Goal: Task Accomplishment & Management: Manage account settings

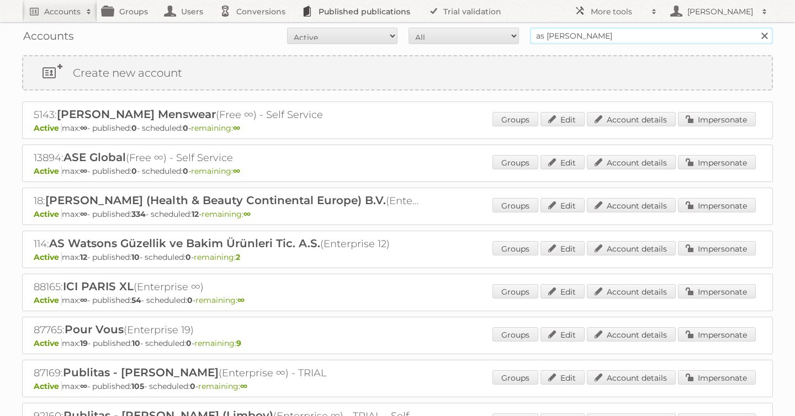
drag, startPoint x: 532, startPoint y: 28, endPoint x: 405, endPoint y: 19, distance: 127.8
click at [405, 19] on body "Accounts Search Advanced Search Create new account Groups Users Conversions Pub…" at bounding box center [397, 208] width 795 height 416
type input "lidl be"
click at [756, 28] on input "Search" at bounding box center [764, 36] width 17 height 17
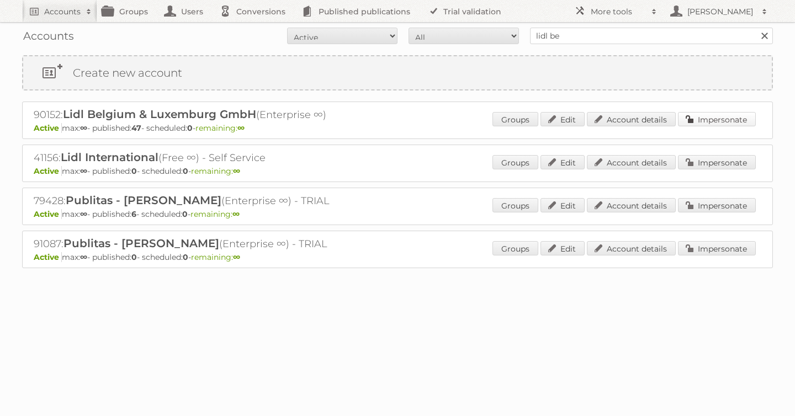
click at [692, 120] on link "Impersonate" at bounding box center [717, 119] width 78 height 14
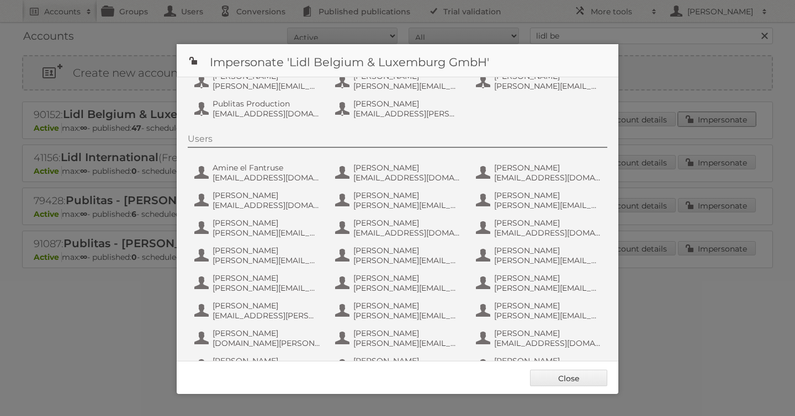
scroll to position [107, 0]
click at [234, 116] on span "fs+LidlBE@publitas.com" at bounding box center [266, 114] width 107 height 10
